Goal: Task Accomplishment & Management: Use online tool/utility

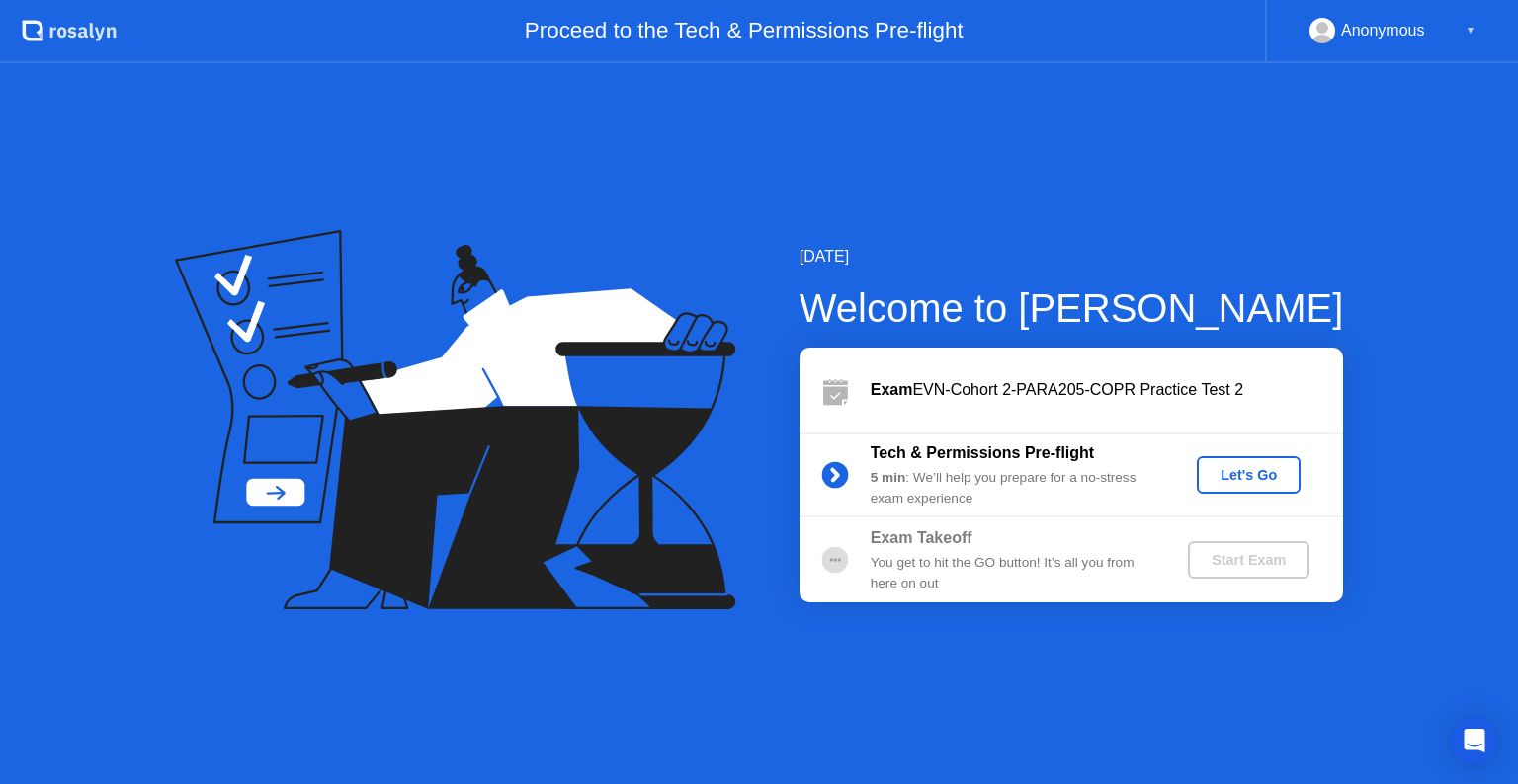
click at [1248, 472] on div "Let's Go" at bounding box center [1249, 475] width 87 height 16
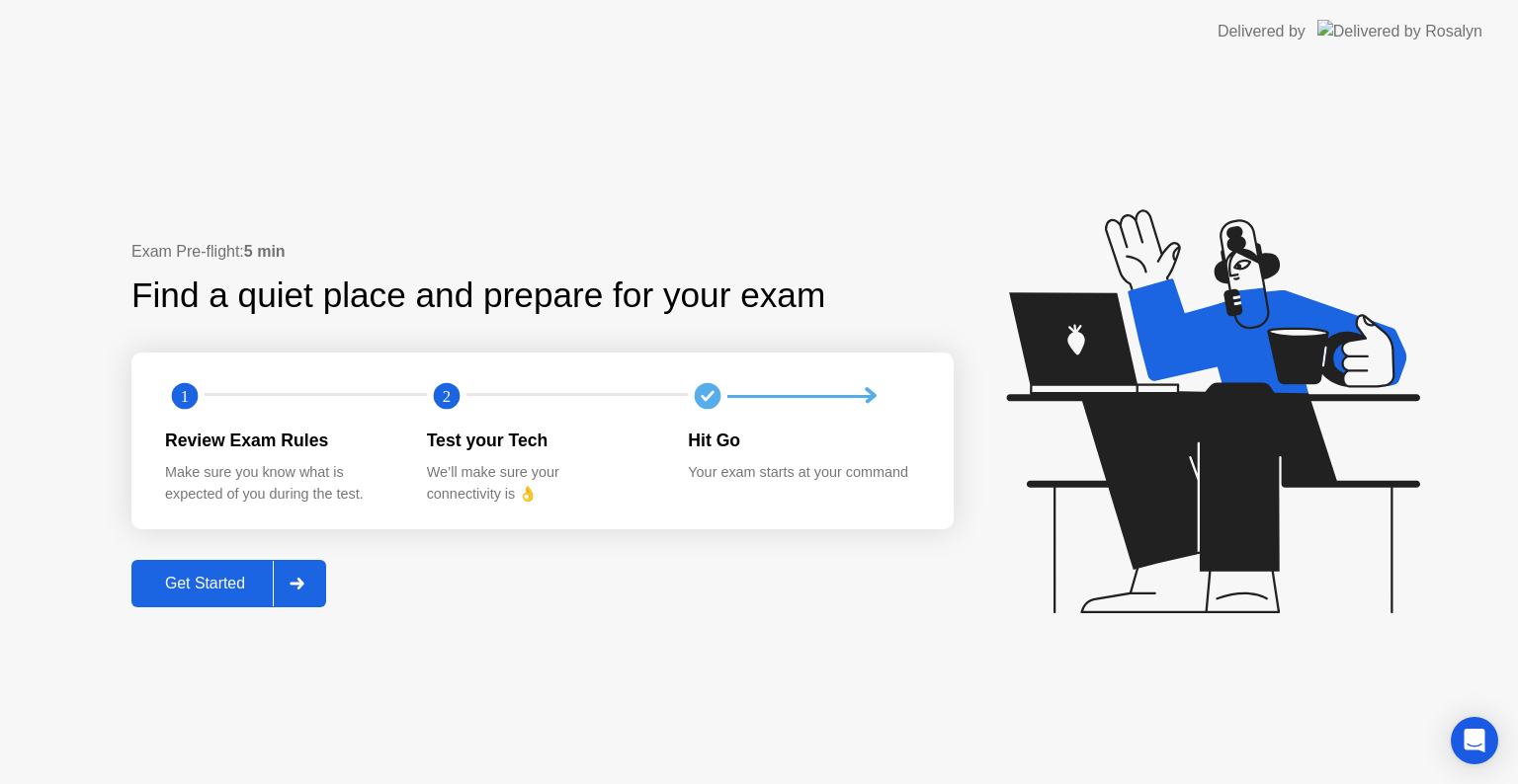
click at [230, 592] on div "Get Started" at bounding box center [205, 583] width 135 height 18
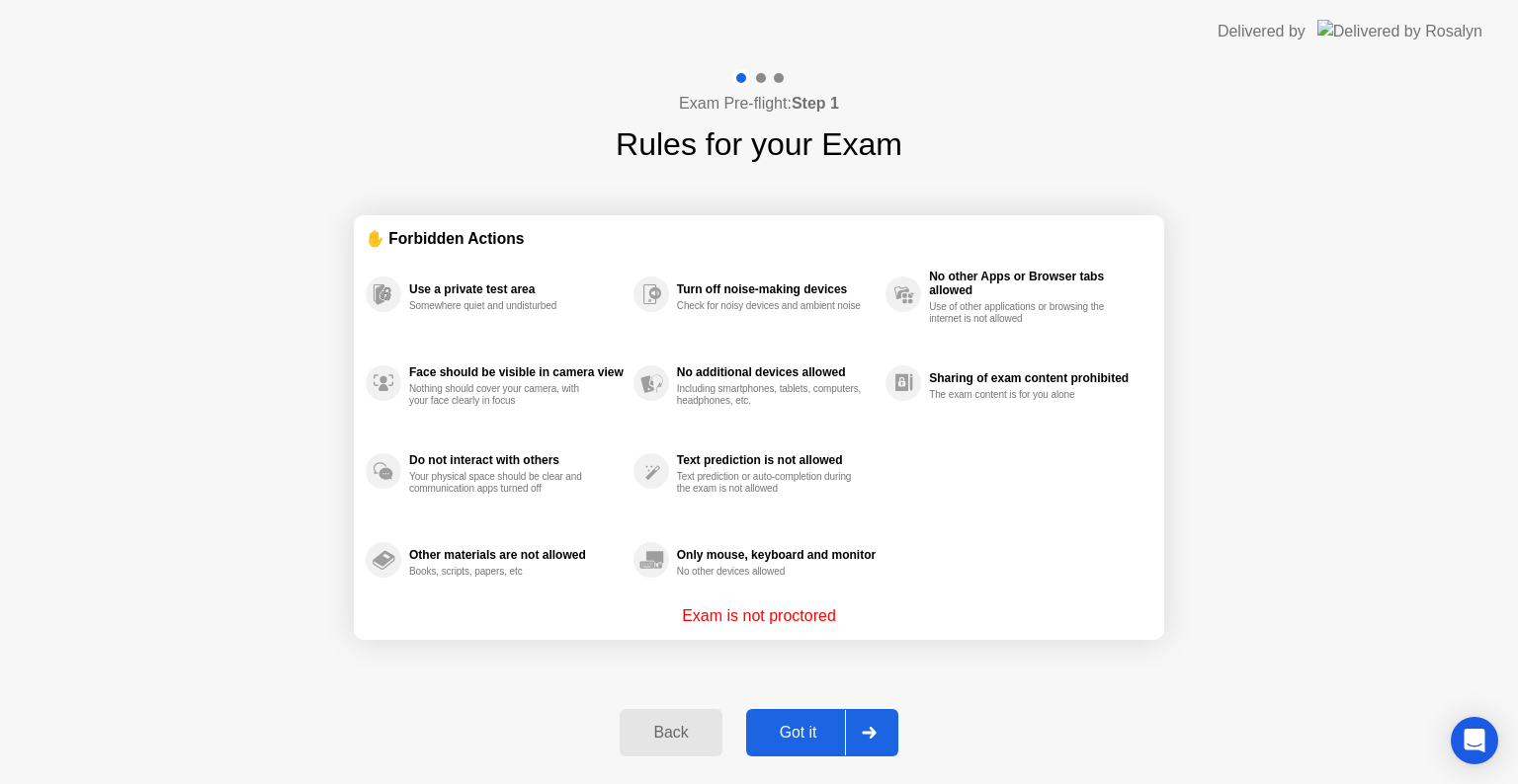
click at [810, 715] on button "Got it" at bounding box center [821, 733] width 152 height 48
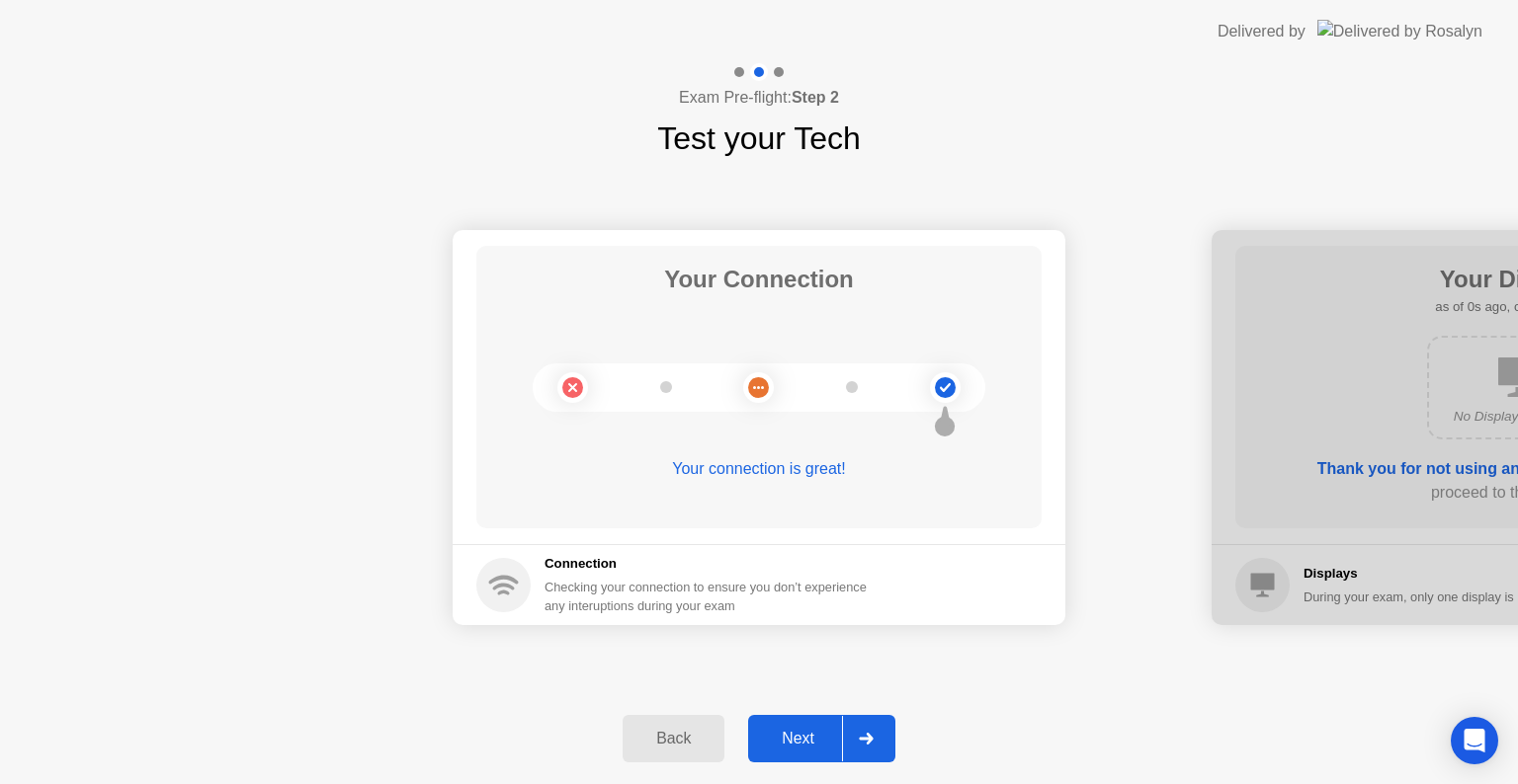
click at [875, 723] on div at bounding box center [866, 739] width 48 height 46
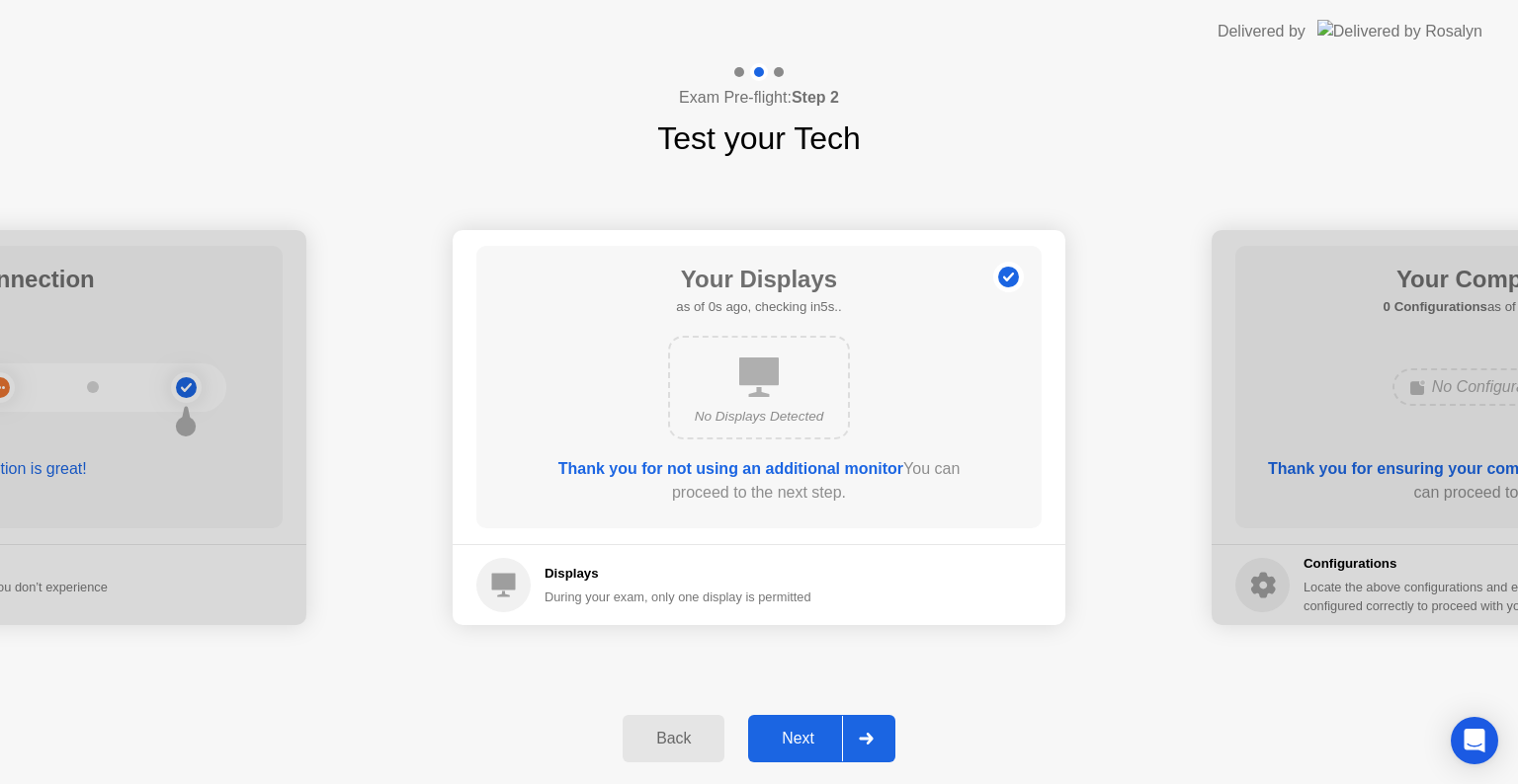
click at [875, 723] on div at bounding box center [866, 739] width 48 height 46
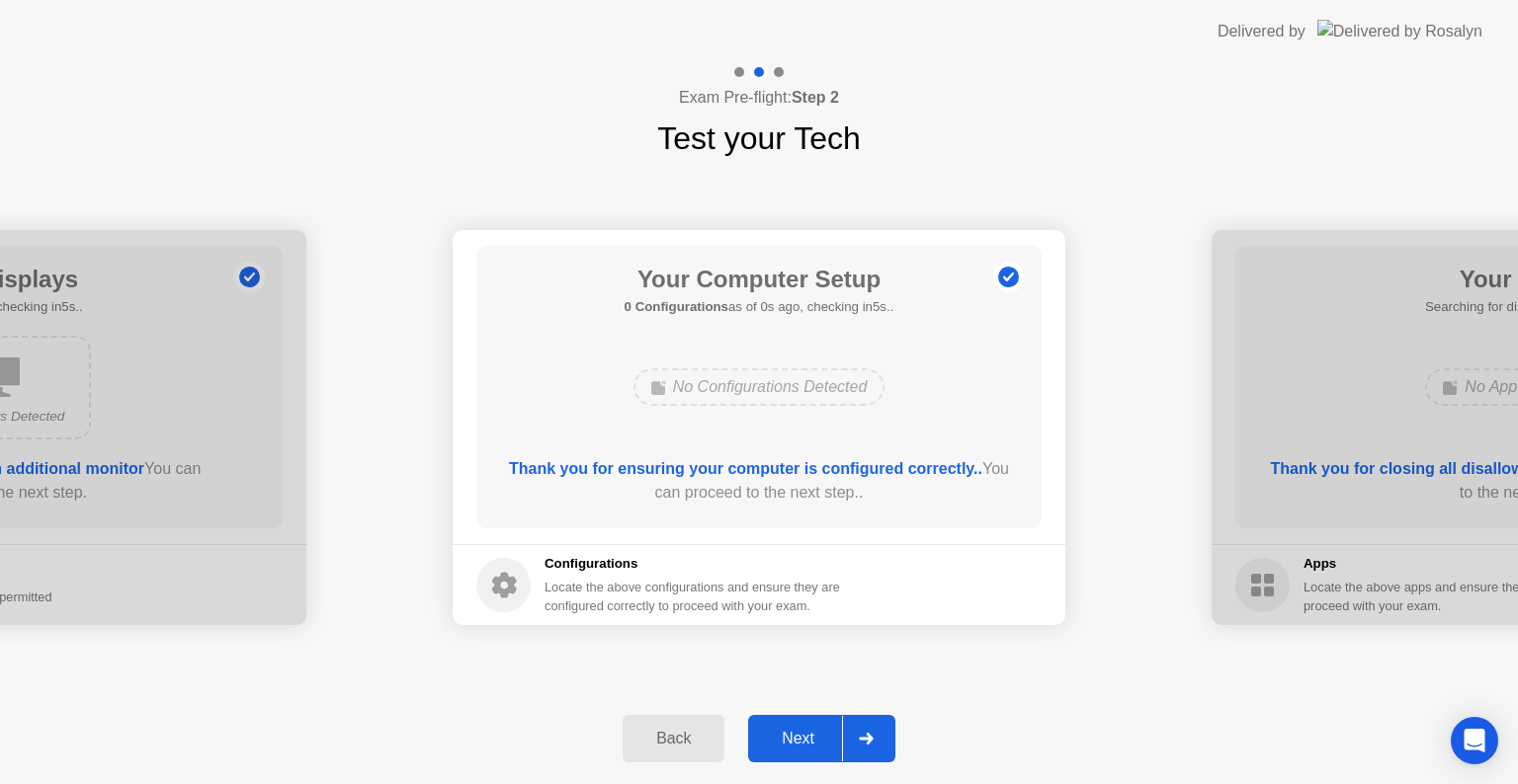
click at [875, 723] on div at bounding box center [866, 739] width 48 height 46
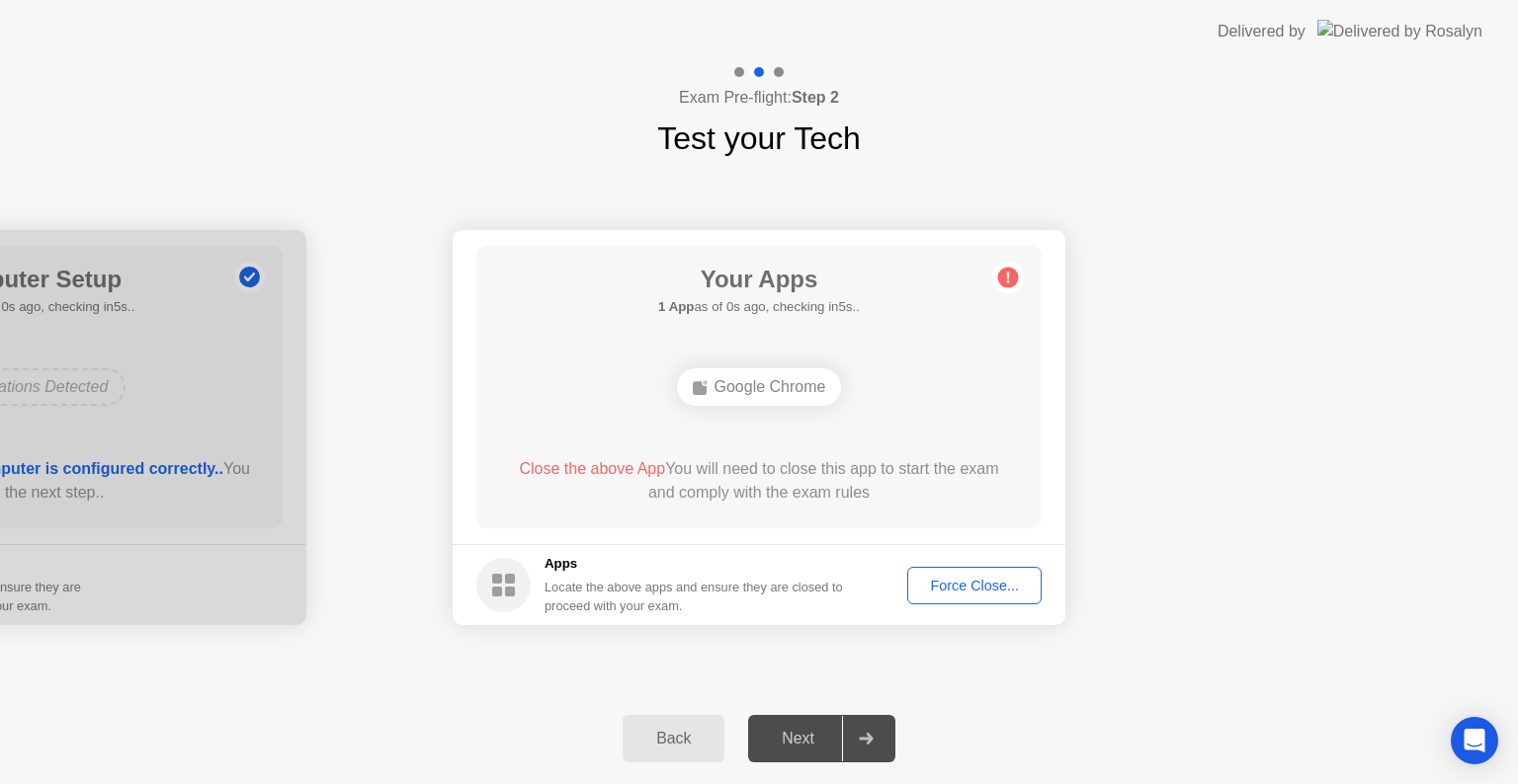
click at [875, 723] on div at bounding box center [866, 739] width 48 height 46
click at [827, 742] on div "Next" at bounding box center [797, 738] width 87 height 18
click at [871, 721] on div at bounding box center [866, 739] width 48 height 46
click at [948, 577] on div "Force Close..." at bounding box center [973, 585] width 120 height 16
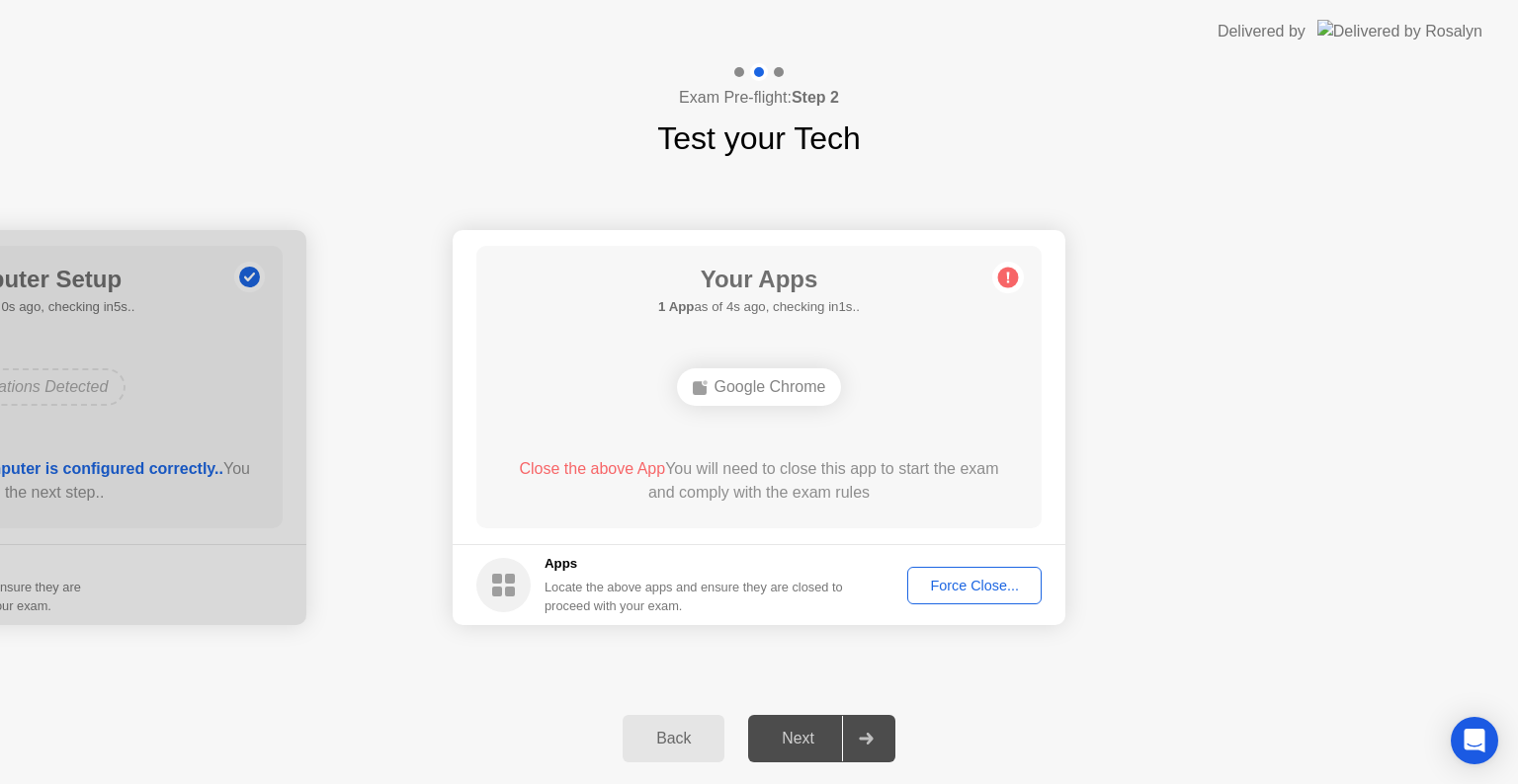
click at [789, 732] on div "Next" at bounding box center [797, 738] width 87 height 18
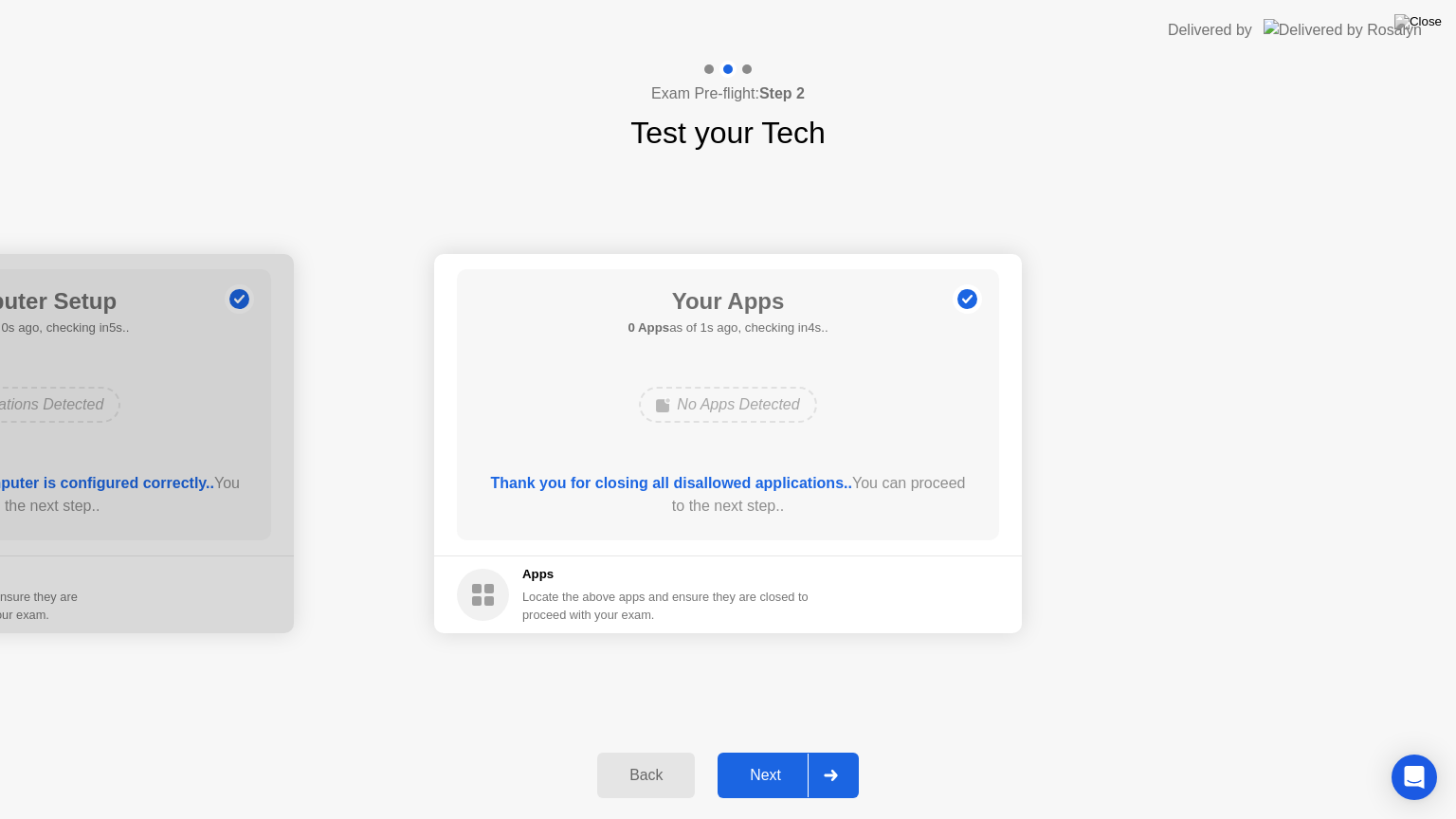
click at [808, 751] on div at bounding box center [831, 775] width 46 height 44
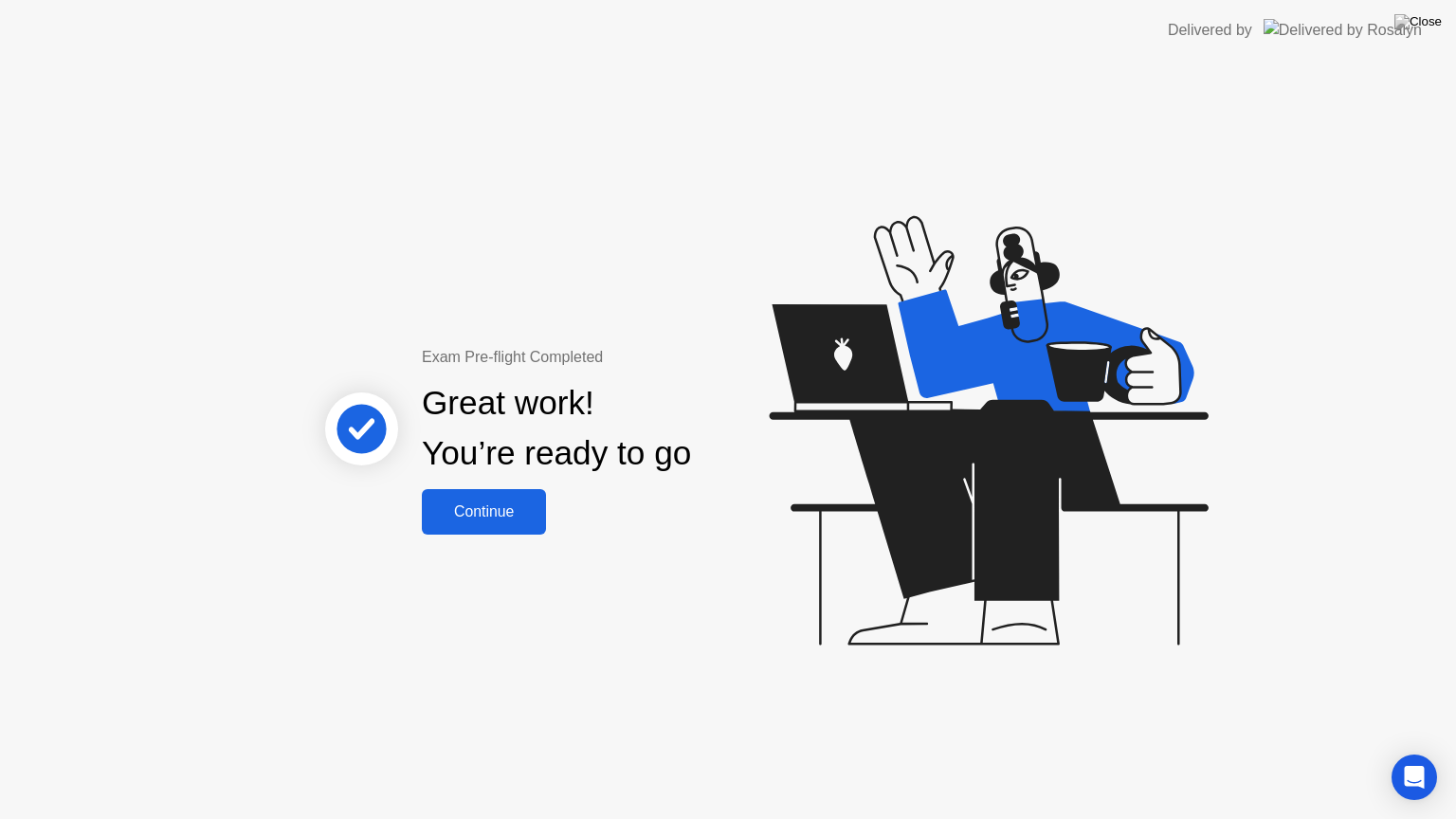
click at [523, 514] on div "Continue" at bounding box center [483, 512] width 113 height 17
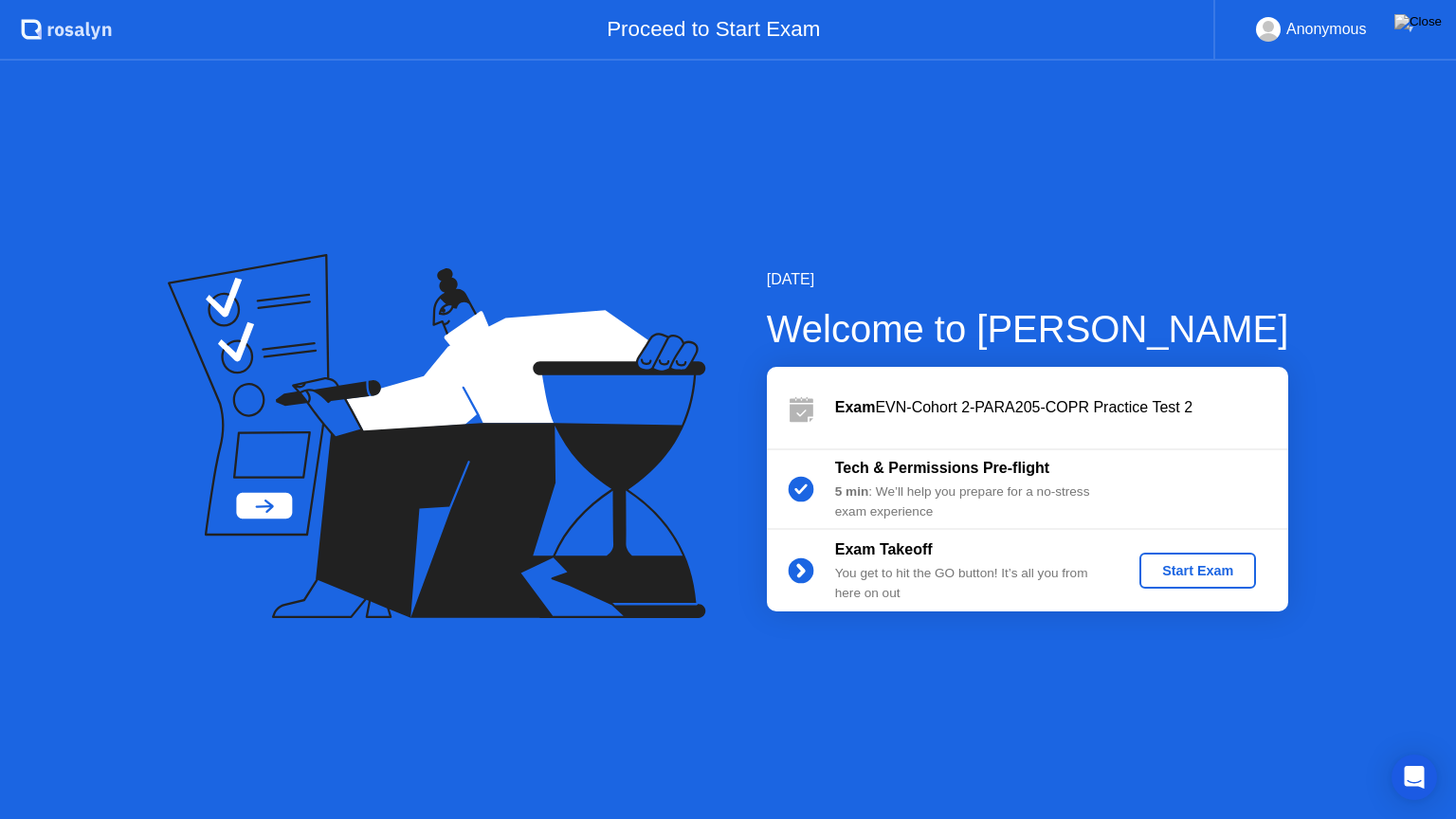
click at [1150, 573] on div "Start Exam" at bounding box center [1198, 570] width 101 height 15
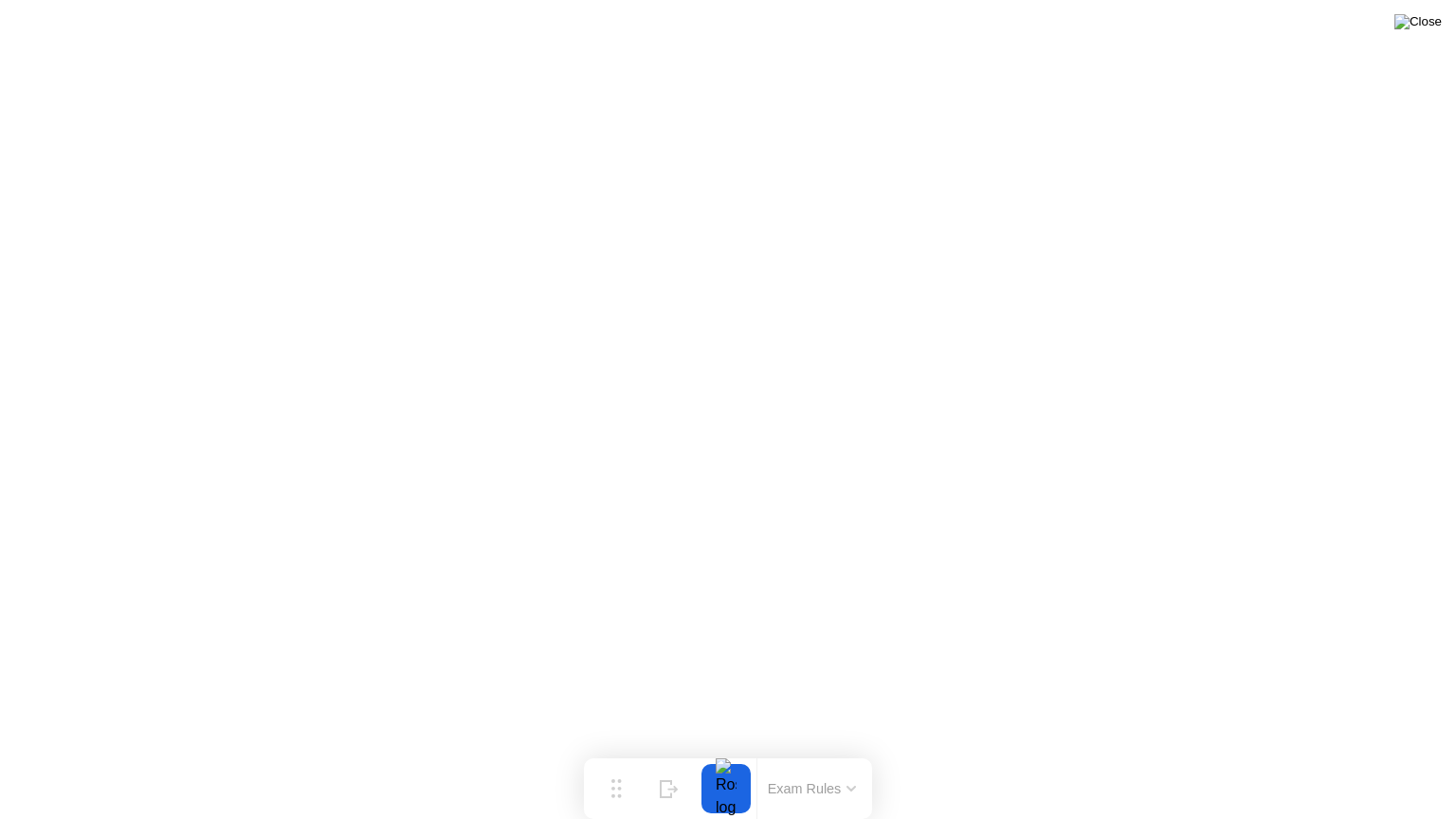
click at [1437, 23] on img at bounding box center [1418, 22] width 48 height 15
